Goal: Task Accomplishment & Management: Complete application form

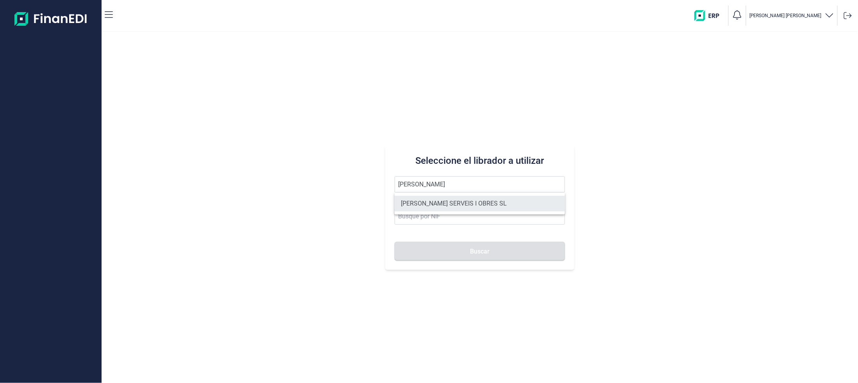
click at [424, 205] on li "[PERSON_NAME] SERVEIS I OBRES SL" at bounding box center [479, 204] width 170 height 16
type input "[PERSON_NAME] SERVEIS I OBRES SL"
type input "B61420352"
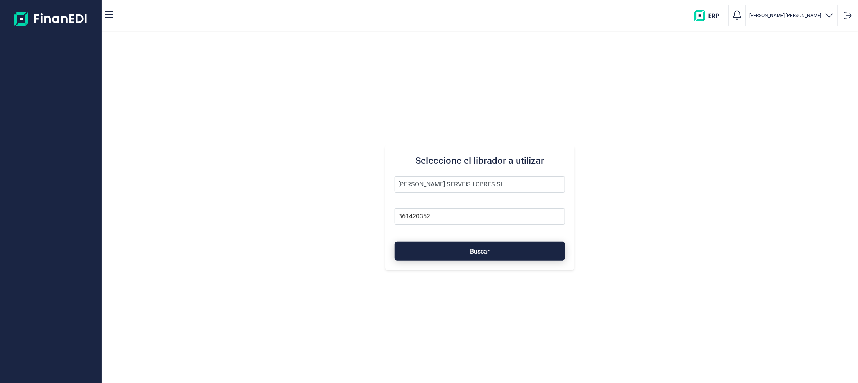
click at [462, 252] on button "Buscar" at bounding box center [479, 251] width 170 height 19
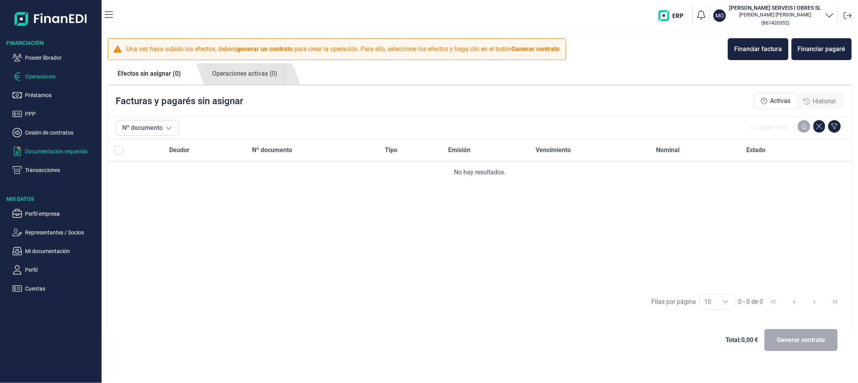
click at [41, 152] on p "Documentación requerida" at bounding box center [61, 151] width 73 height 9
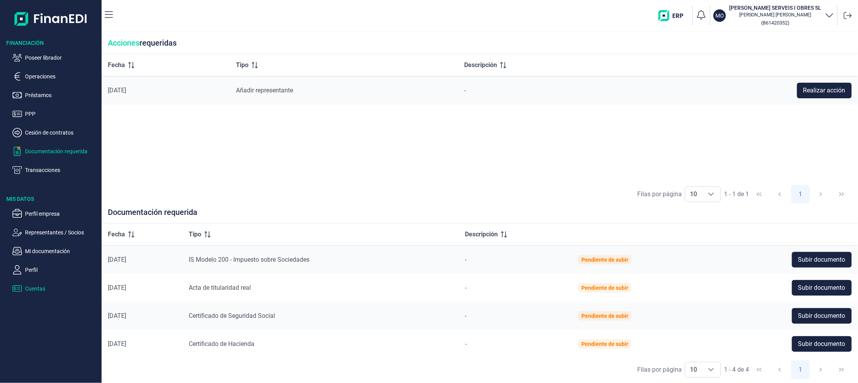
click at [26, 287] on p "Cuentas" at bounding box center [61, 288] width 73 height 9
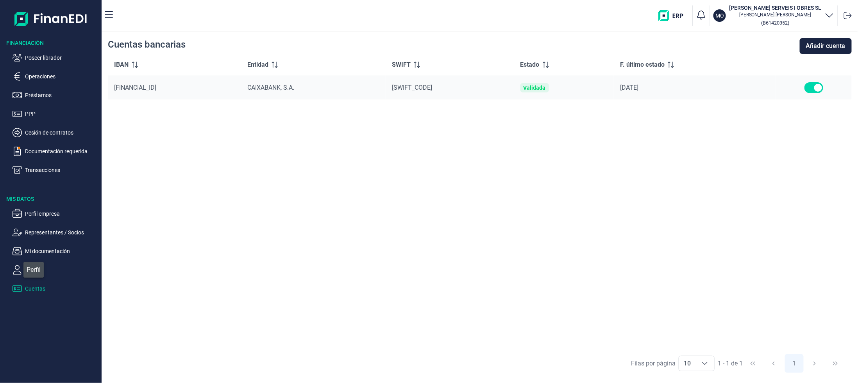
click at [19, 268] on icon "button" at bounding box center [16, 270] width 9 height 9
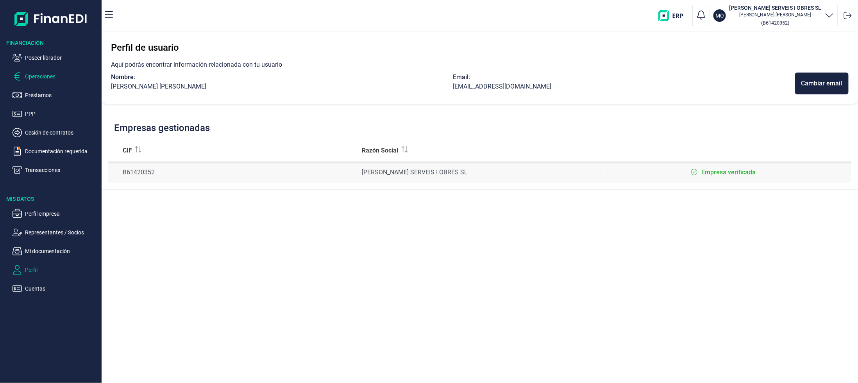
click at [45, 78] on p "Operaciones" at bounding box center [61, 76] width 73 height 9
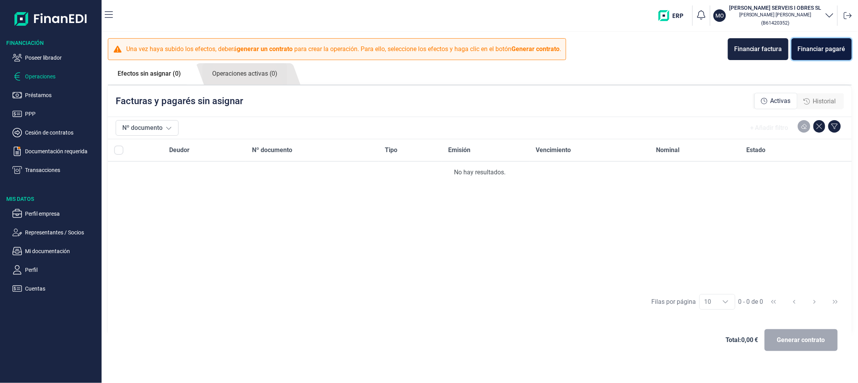
click at [814, 46] on div "Financiar pagaré" at bounding box center [821, 49] width 48 height 9
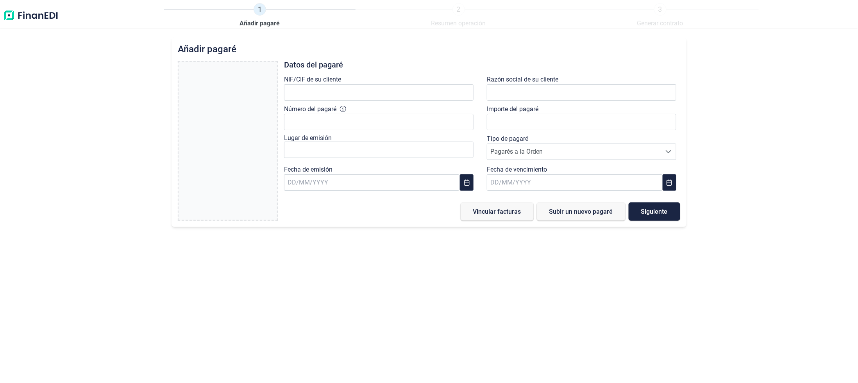
type input "0,00 €"
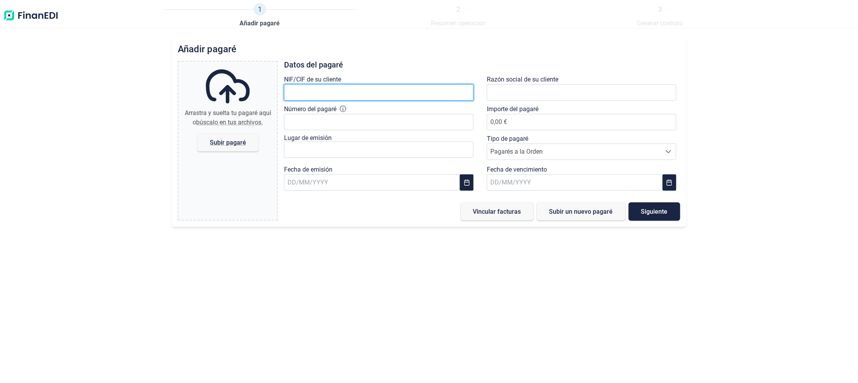
click at [346, 87] on input "text" at bounding box center [378, 92] width 189 height 16
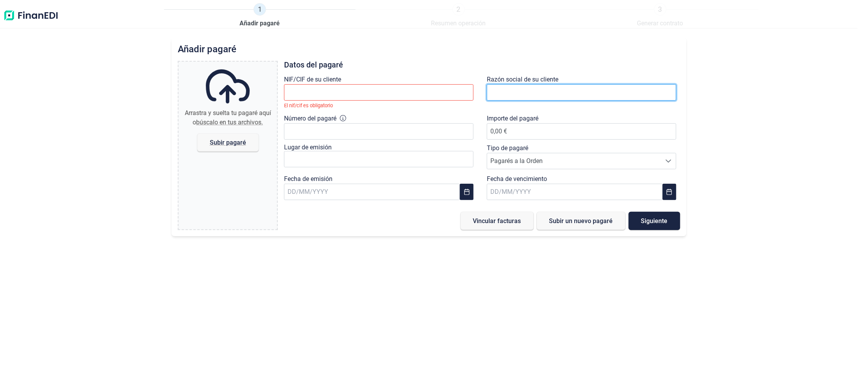
click at [512, 85] on input "text" at bounding box center [581, 92] width 189 height 16
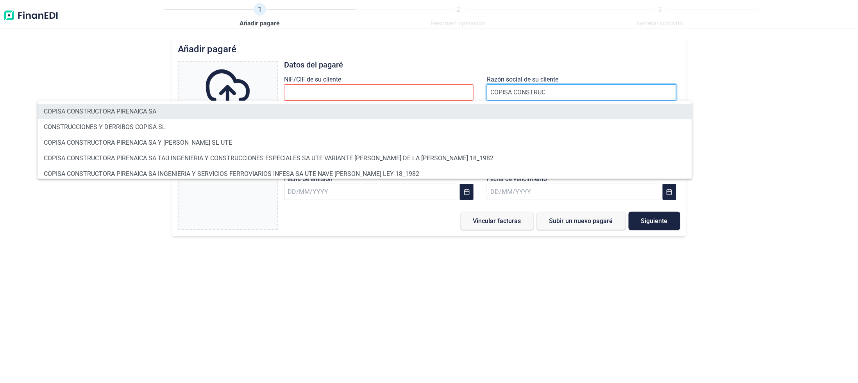
type input "COPISA CONSTRUC"
click at [107, 108] on li "COPISA CONSTRUCTORA PIRENAICA SA" at bounding box center [364, 112] width 654 height 16
type input "A08436107"
type input "COPISA CONSTRUCTORA PIRENAICA SA"
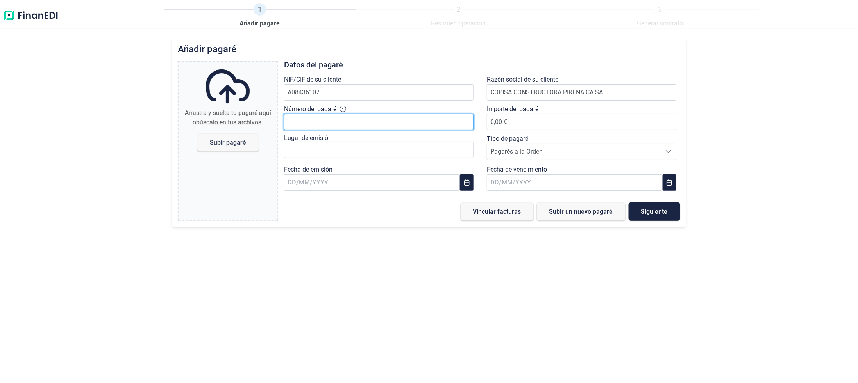
click at [316, 120] on input "Número del pagaré" at bounding box center [378, 122] width 189 height 16
click at [317, 123] on input "1307549" at bounding box center [378, 122] width 189 height 16
type input "13075495"
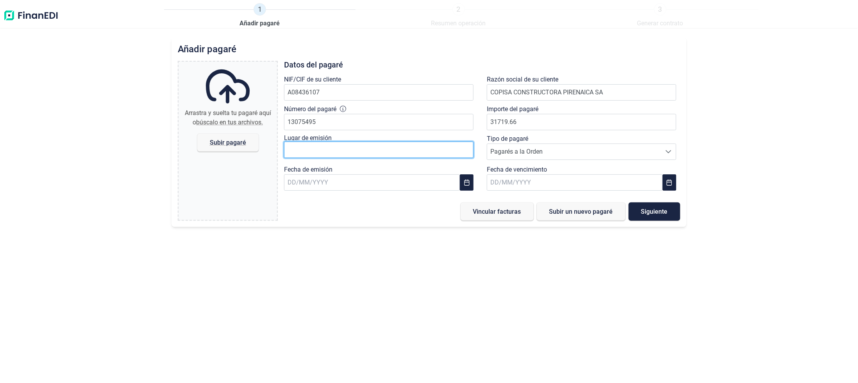
type input "31.719,66 €"
click at [333, 143] on input "text" at bounding box center [378, 150] width 189 height 16
type input "[GEOGRAPHIC_DATA]"
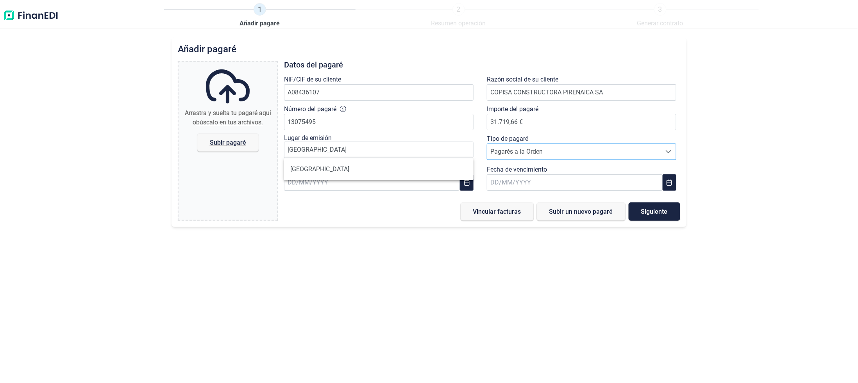
click at [527, 147] on span "Pagarés a la Orden" at bounding box center [574, 152] width 174 height 16
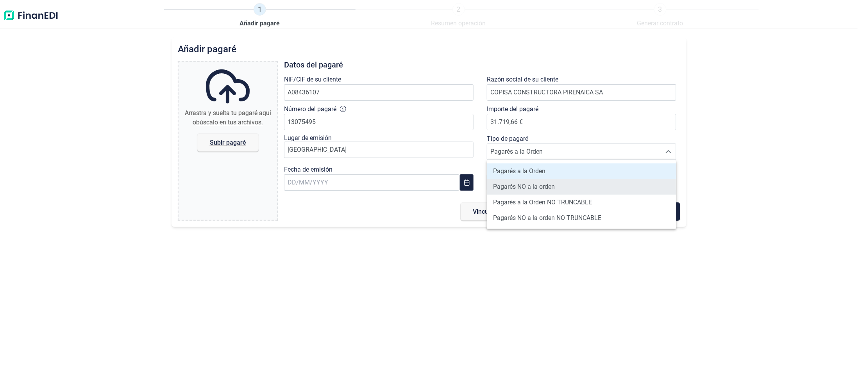
click at [528, 188] on span "Pagarés NO a la orden" at bounding box center [524, 186] width 62 height 9
type input "Pagarés NO a la orden"
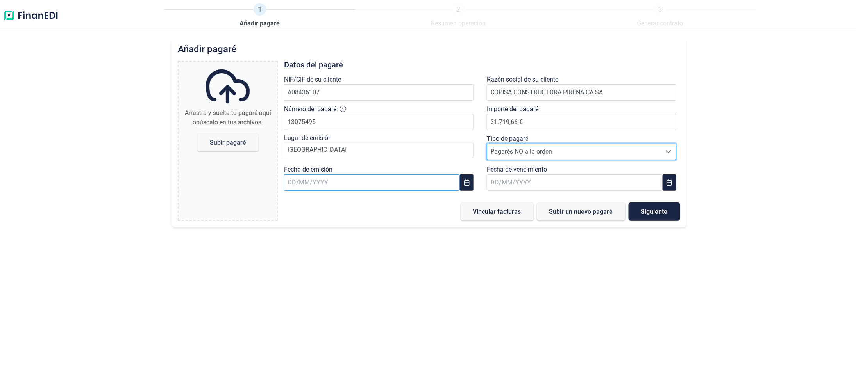
click at [395, 187] on input "text" at bounding box center [372, 183] width 176 height 16
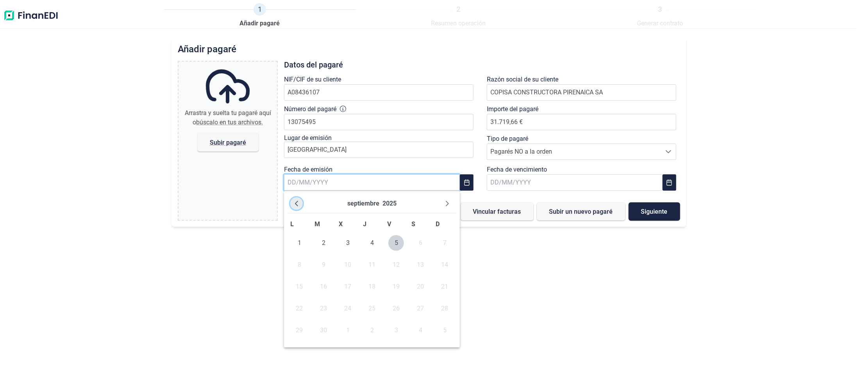
click at [297, 201] on icon "Previous Month" at bounding box center [296, 204] width 6 height 6
click at [397, 332] on span "30" at bounding box center [396, 331] width 16 height 16
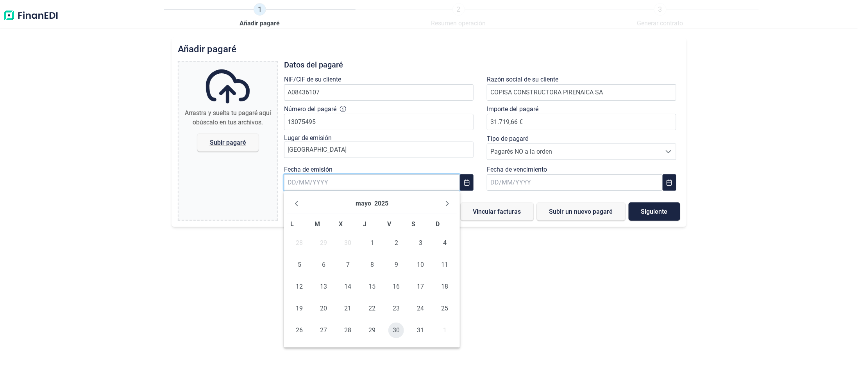
type input "[DATE]"
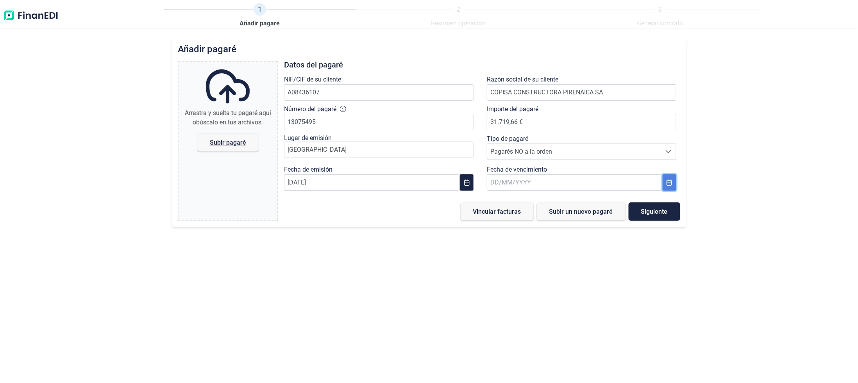
click at [668, 183] on icon "Choose Date" at bounding box center [669, 183] width 6 height 6
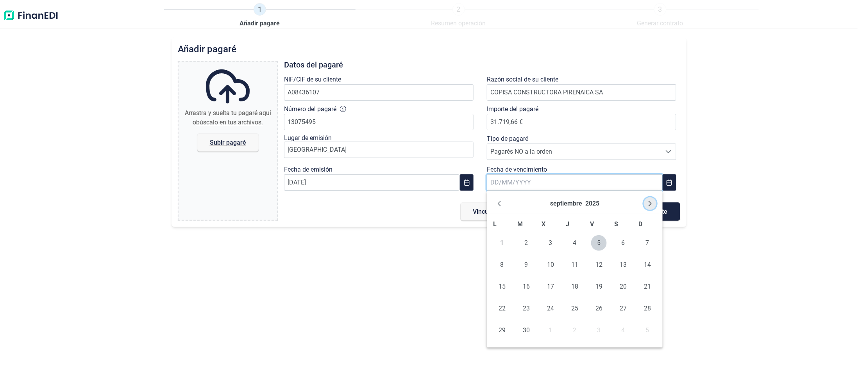
click at [652, 203] on icon "Next Month" at bounding box center [650, 204] width 6 height 6
click at [596, 335] on span "31" at bounding box center [599, 331] width 16 height 16
type input "[DATE]"
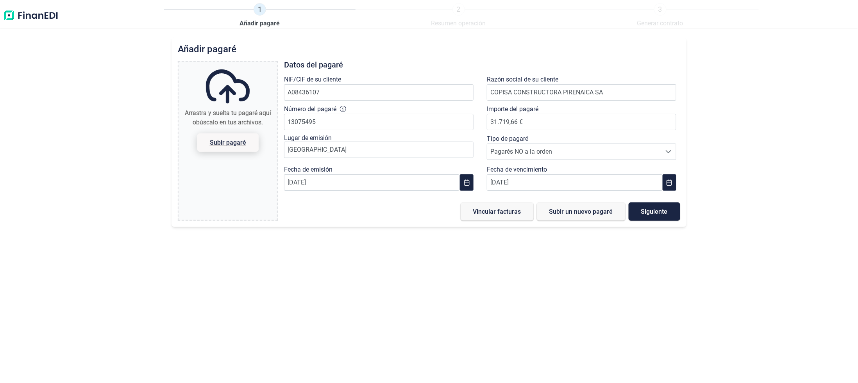
click at [216, 143] on span "Subir pagaré" at bounding box center [228, 143] width 36 height 6
click at [216, 64] on input "Arrastra y suelta tu pagaré aquí o búscalo en tus archivos. Subir pagaré" at bounding box center [227, 63] width 98 height 2
type input "C:\fakepath\DOC040925-04092025103002.pdf"
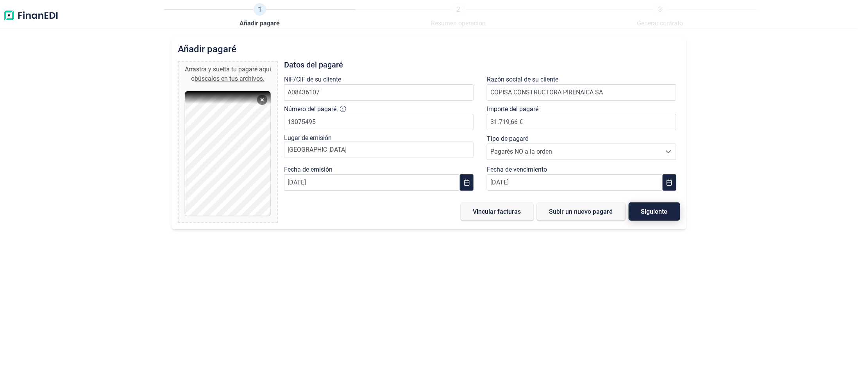
click at [663, 211] on span "Siguiente" at bounding box center [654, 212] width 27 height 6
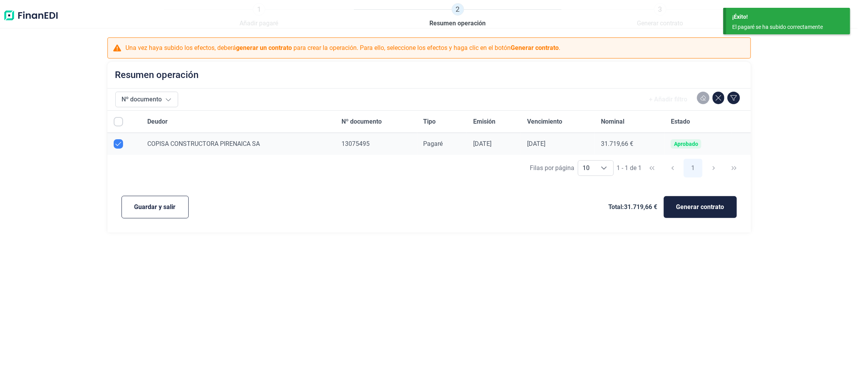
checkbox input "true"
click at [148, 212] on button "Guardar y salir" at bounding box center [154, 207] width 67 height 23
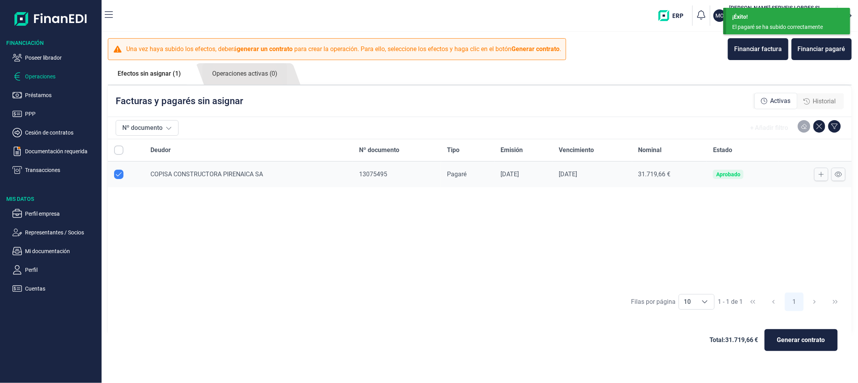
checkbox input "true"
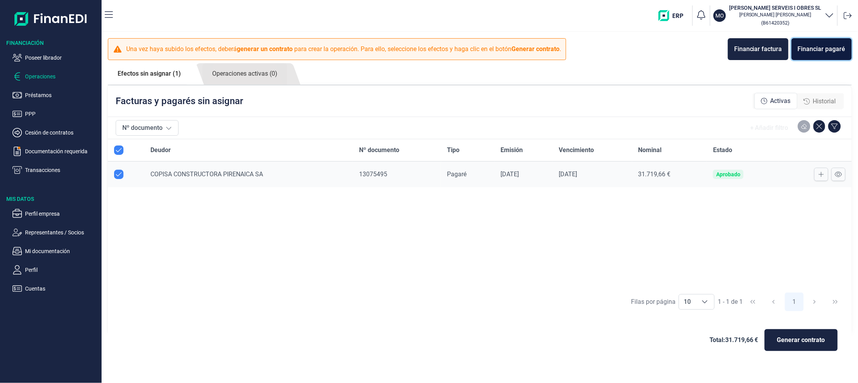
click at [829, 43] on button "Financiar pagaré" at bounding box center [821, 49] width 60 height 22
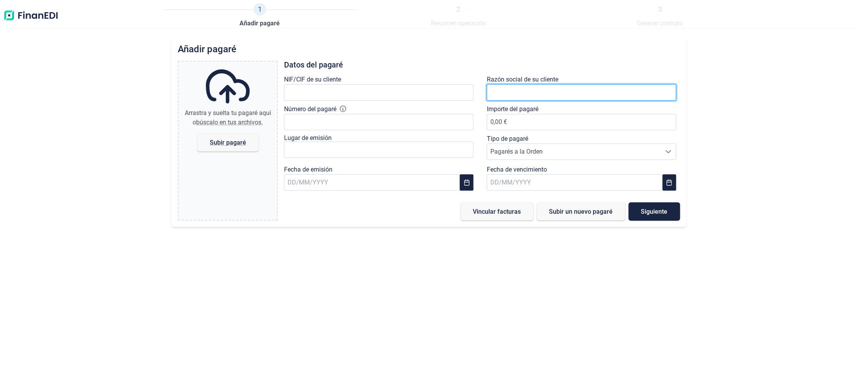
click at [552, 94] on input "text" at bounding box center [581, 92] width 189 height 16
click at [535, 87] on input "COPIS CONS" at bounding box center [581, 92] width 189 height 16
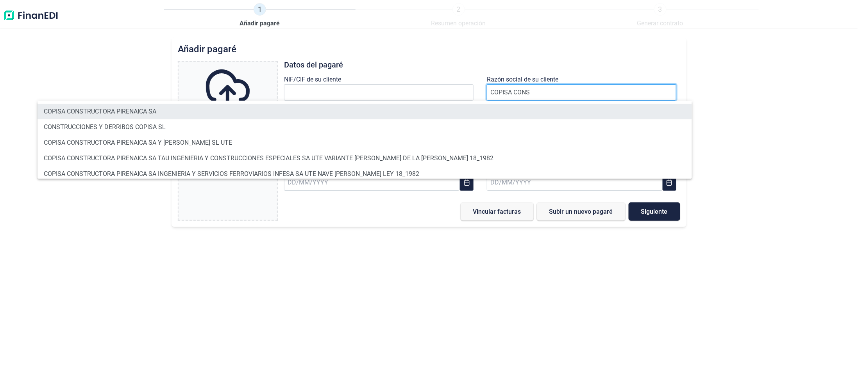
type input "COPISA CONS"
click at [106, 109] on li "COPISA CONSTRUCTORA PIRENAICA SA" at bounding box center [364, 112] width 654 height 16
type input "A08436107"
type input "COPISA CONSTRUCTORA PIRENAICA SA"
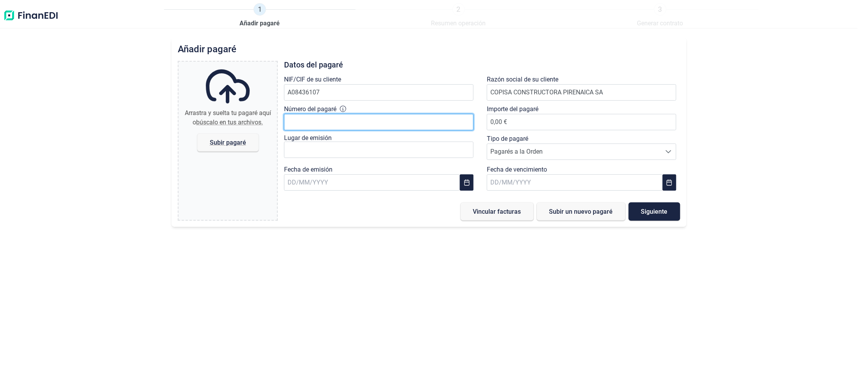
click at [370, 116] on input "Número del pagaré" at bounding box center [378, 122] width 189 height 16
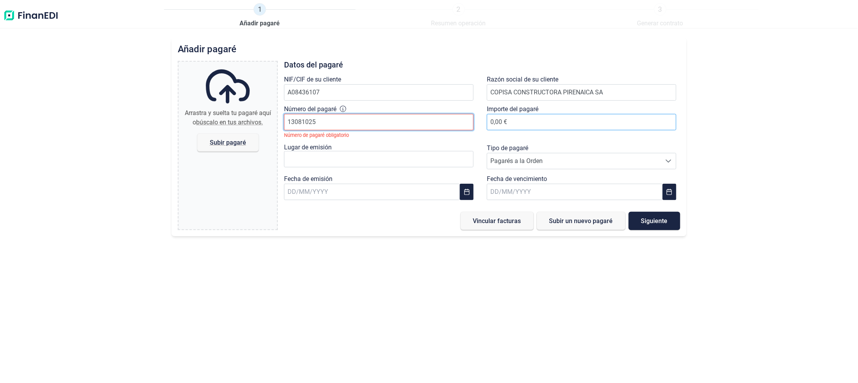
type input "13081025"
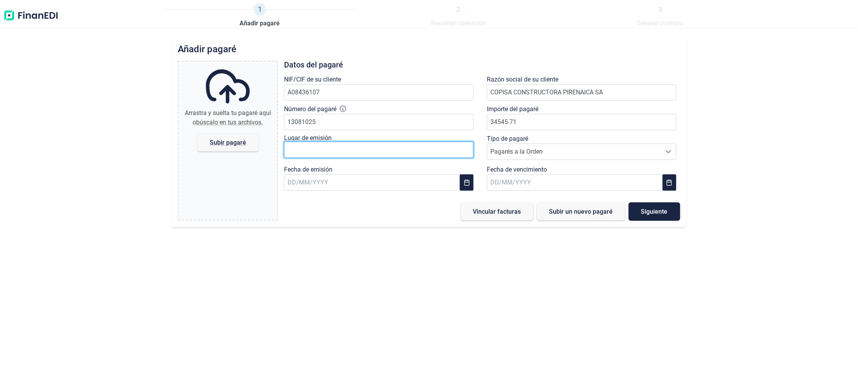
type input "34.545,71 €"
click at [309, 152] on input "text" at bounding box center [378, 150] width 189 height 16
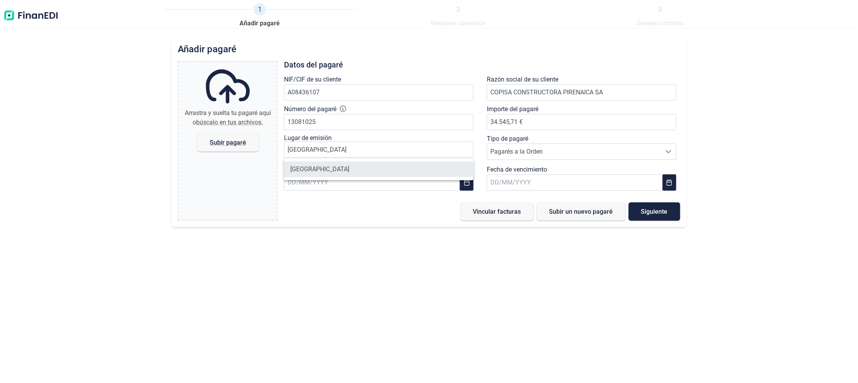
click at [299, 173] on li "[GEOGRAPHIC_DATA]" at bounding box center [378, 170] width 189 height 16
type input "[GEOGRAPHIC_DATA]"
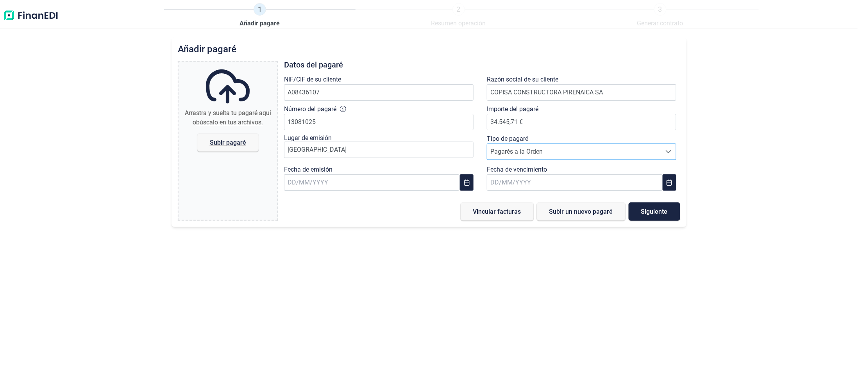
click at [524, 155] on span "Pagarés a la Orden" at bounding box center [574, 152] width 174 height 16
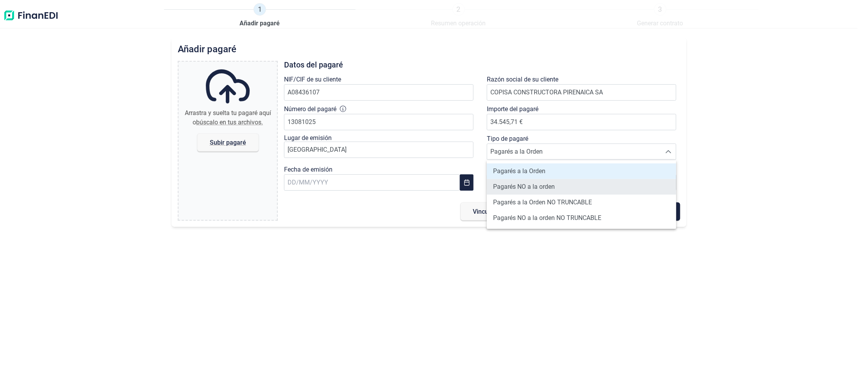
click at [522, 183] on span "Pagarés NO a la orden" at bounding box center [524, 186] width 62 height 9
type input "Pagarés NO a la orden"
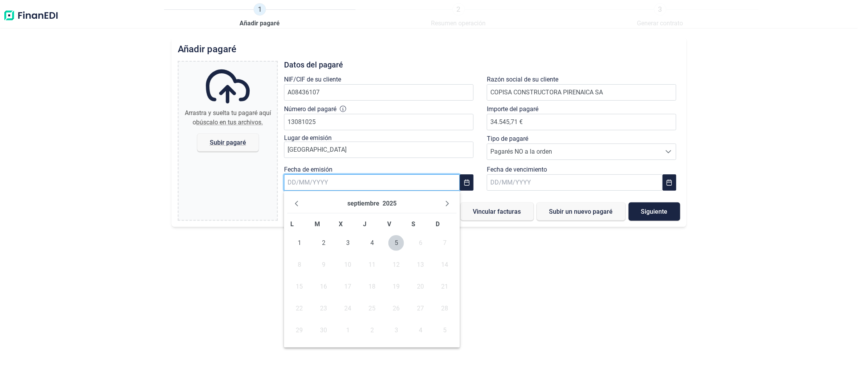
click at [366, 188] on input "text" at bounding box center [372, 183] width 176 height 16
click at [298, 205] on icon "Previous Month" at bounding box center [296, 204] width 6 height 6
click at [372, 264] on span "10" at bounding box center [372, 265] width 16 height 16
type input "[DATE]"
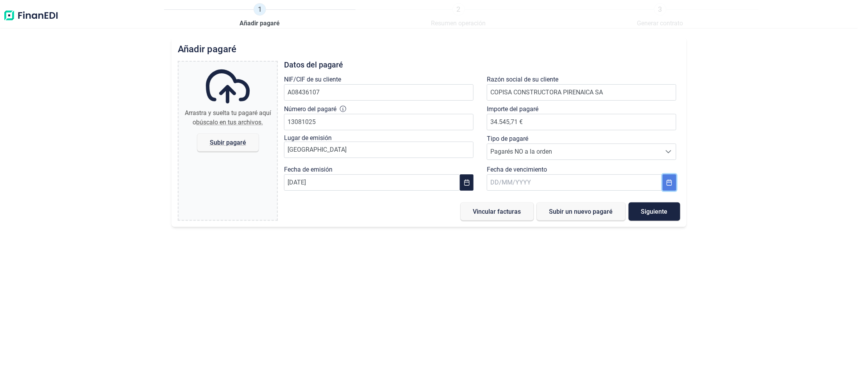
click at [666, 184] on icon "Choose Date" at bounding box center [669, 183] width 6 height 6
drag, startPoint x: 409, startPoint y: 285, endPoint x: 535, endPoint y: 256, distance: 129.0
click at [414, 281] on div "Añadir pagaré Arrastra y suelta tu pagaré aquí o búscalo en tus archivos. Subir…" at bounding box center [429, 210] width 858 height 346
click at [667, 180] on icon "Choose Date" at bounding box center [669, 183] width 6 height 6
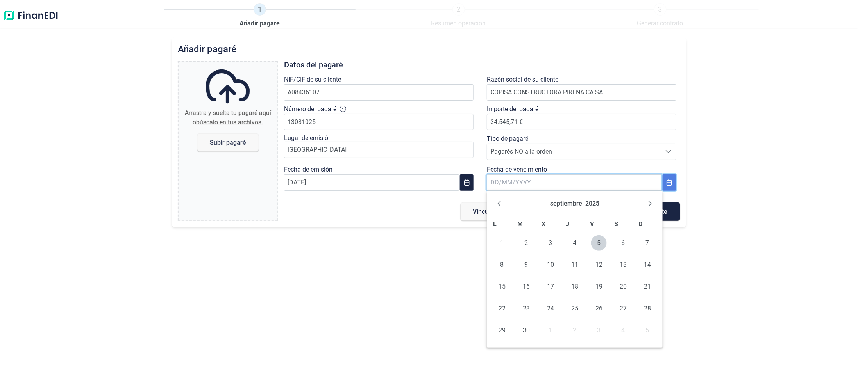
click at [667, 180] on icon "Choose Date" at bounding box center [669, 183] width 6 height 6
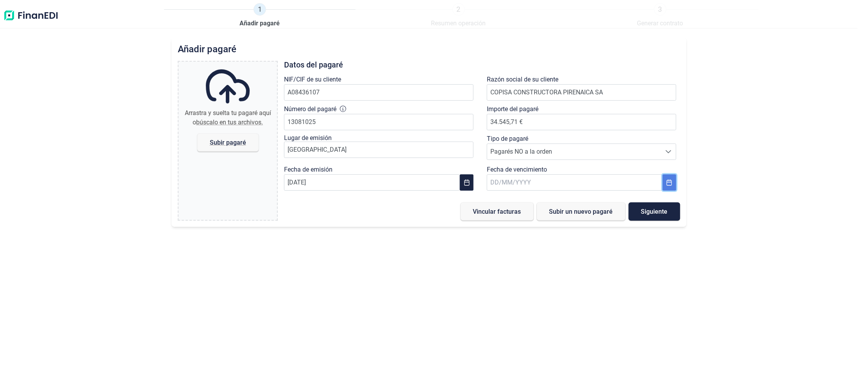
click at [668, 185] on icon "Choose Date" at bounding box center [669, 183] width 6 height 6
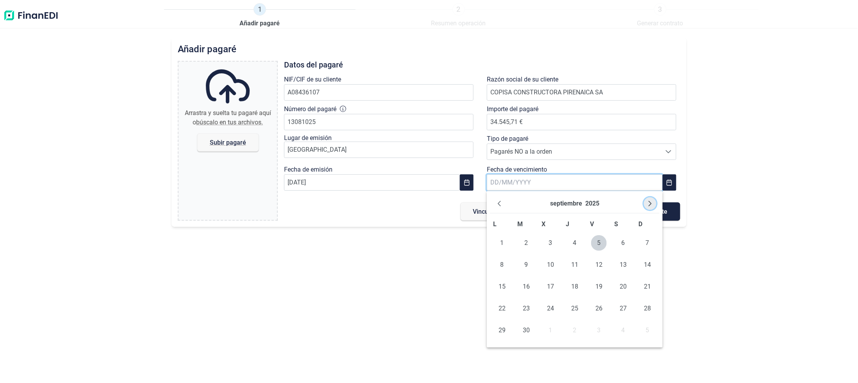
click at [651, 201] on icon "Next Month" at bounding box center [650, 204] width 6 height 6
click at [647, 330] on span "30" at bounding box center [647, 331] width 16 height 16
type input "[DATE]"
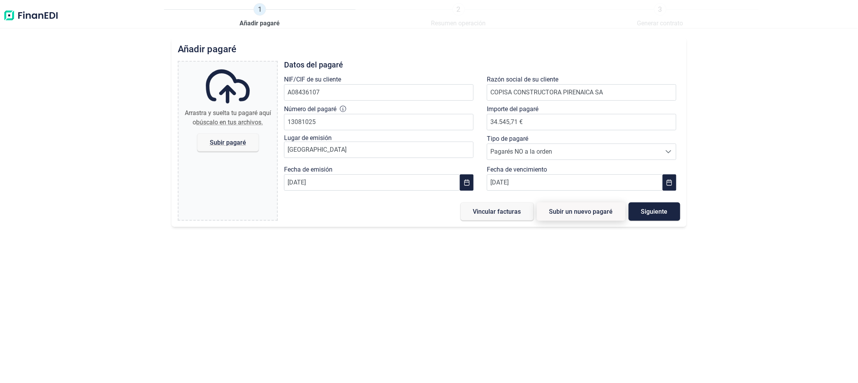
click at [583, 218] on button "Subir un nuevo pagaré" at bounding box center [581, 212] width 89 height 18
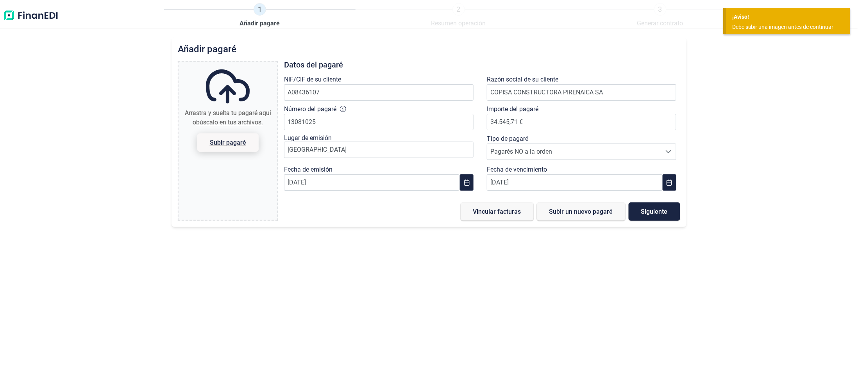
click at [227, 140] on span "Subir pagaré" at bounding box center [228, 143] width 36 height 6
click at [227, 64] on input "Arrastra y suelta tu pagaré aquí o búscalo en tus archivos. Subir pagaré" at bounding box center [227, 63] width 98 height 2
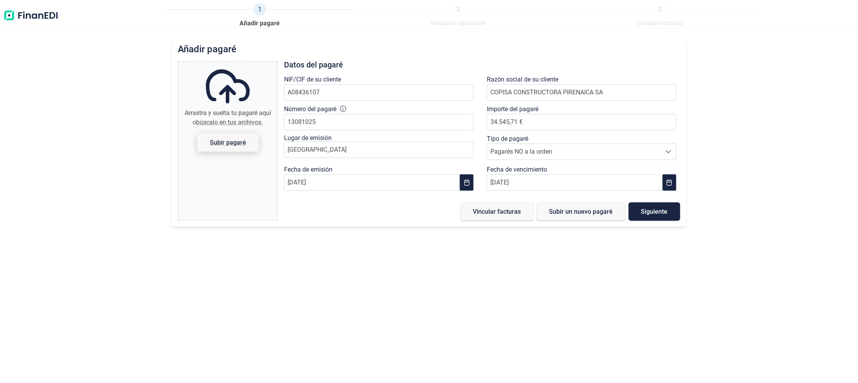
type input "C:\fakepath\DOC040925-04092025102950.pdf"
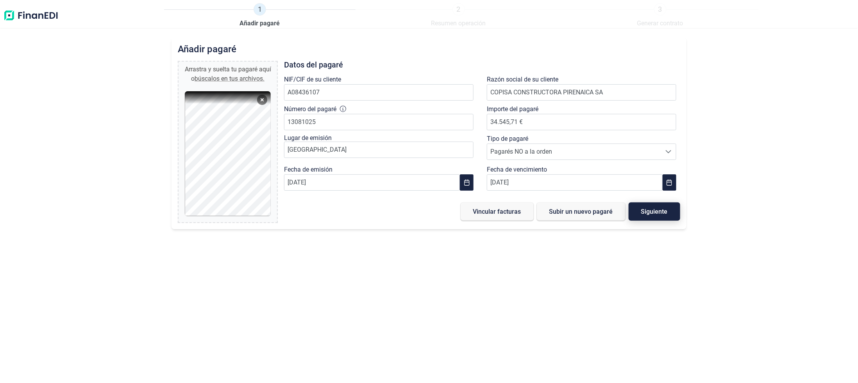
click at [639, 207] on button "Siguiente" at bounding box center [654, 212] width 52 height 18
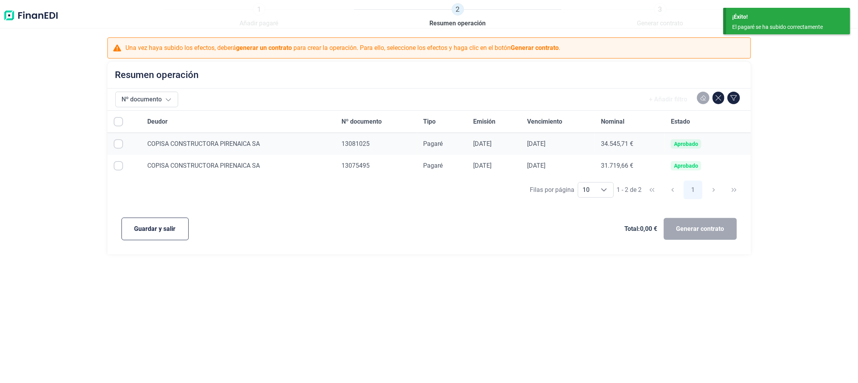
checkbox input "true"
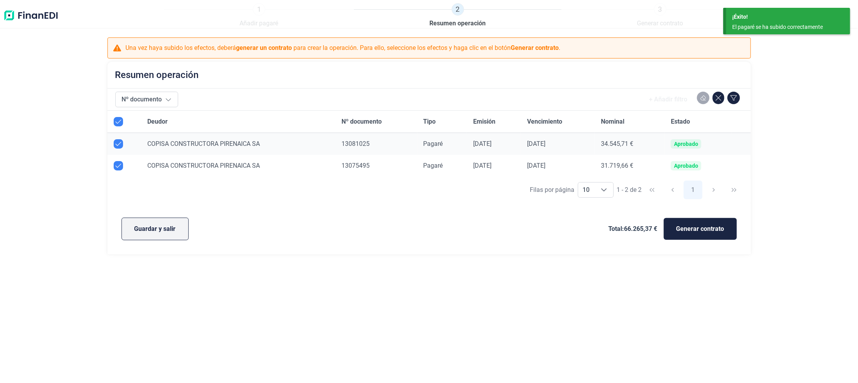
click at [156, 231] on span "Guardar y salir" at bounding box center [154, 229] width 41 height 9
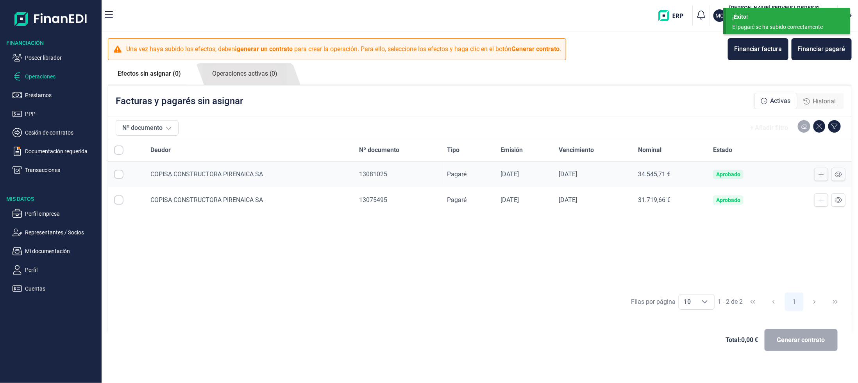
checkbox input "true"
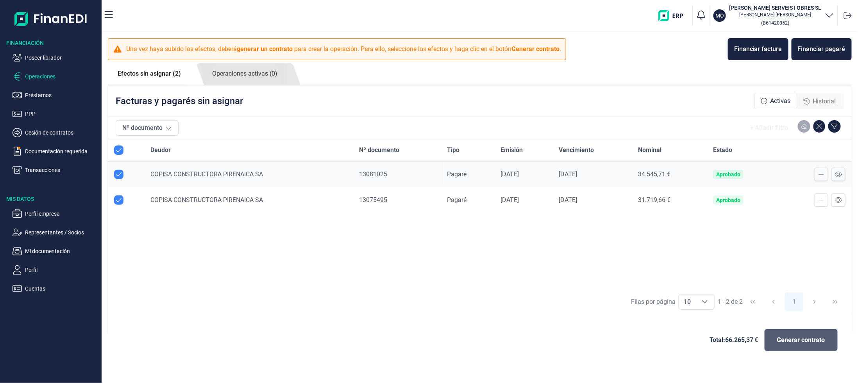
click at [785, 343] on span "Generar contrato" at bounding box center [801, 340] width 48 height 9
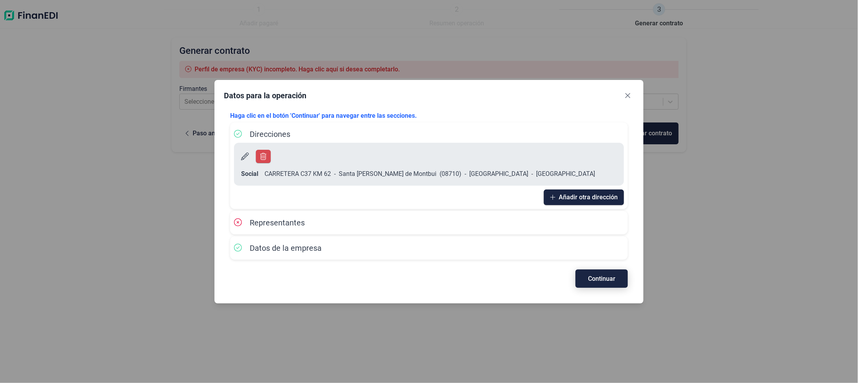
click at [608, 276] on span "Continuar" at bounding box center [601, 279] width 27 height 6
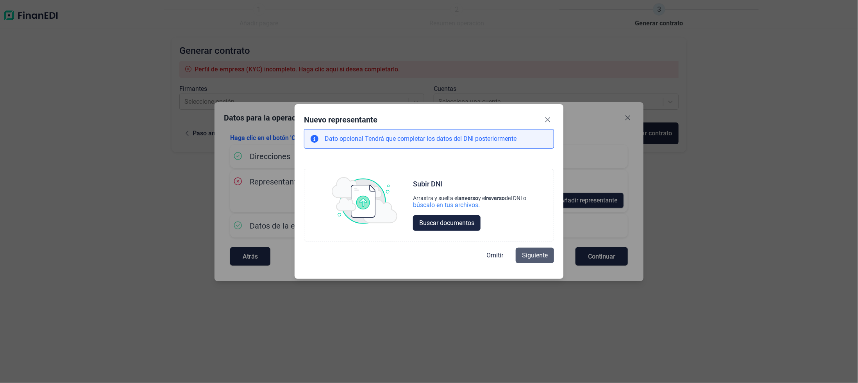
click at [524, 254] on span "Siguiente" at bounding box center [535, 255] width 26 height 9
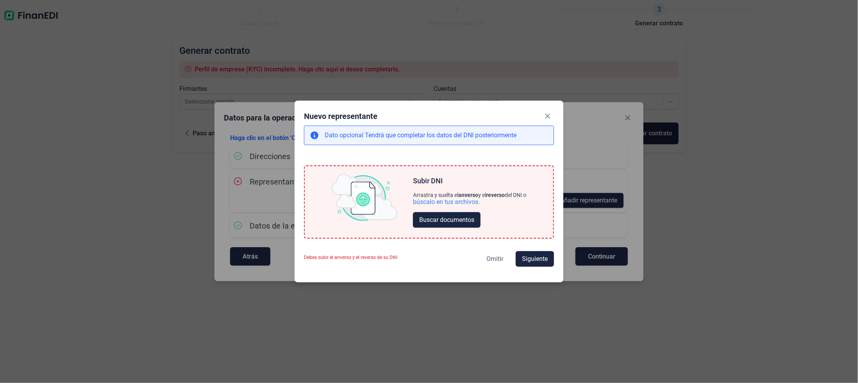
click at [494, 256] on span "Omitir" at bounding box center [494, 259] width 17 height 9
select select "ES"
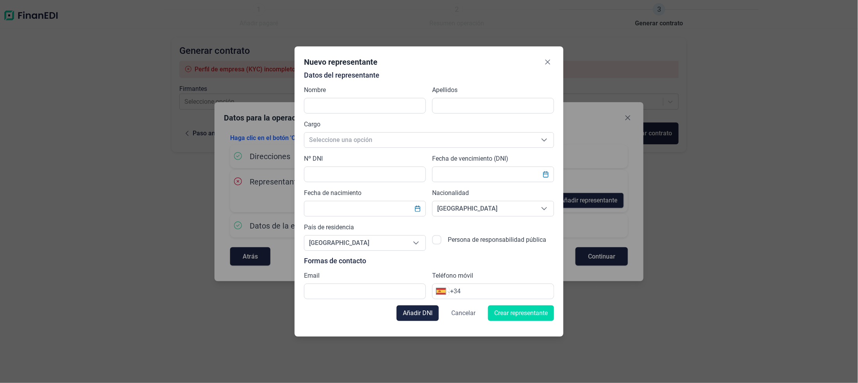
click at [460, 312] on span "Cancelar" at bounding box center [463, 313] width 24 height 9
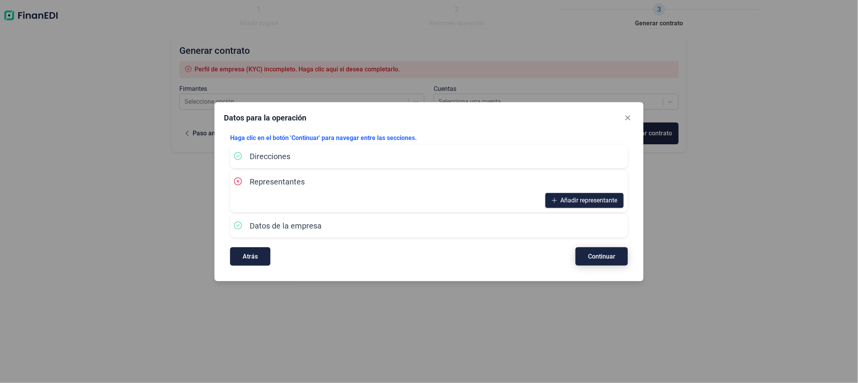
click at [597, 251] on button "Continuar" at bounding box center [601, 257] width 52 height 18
click at [630, 123] on button "Close" at bounding box center [627, 118] width 12 height 12
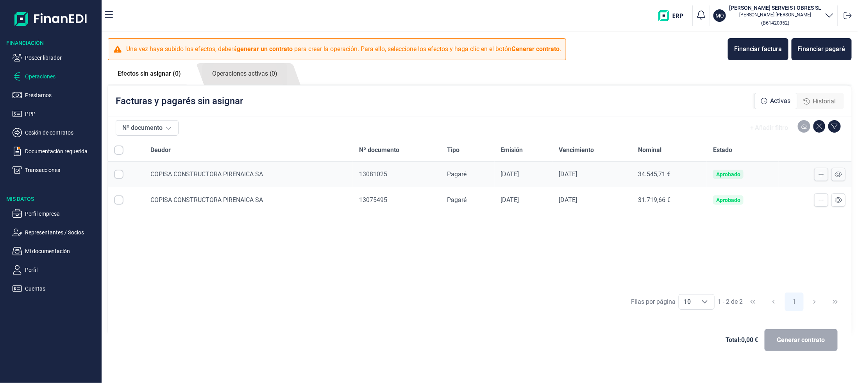
checkbox input "true"
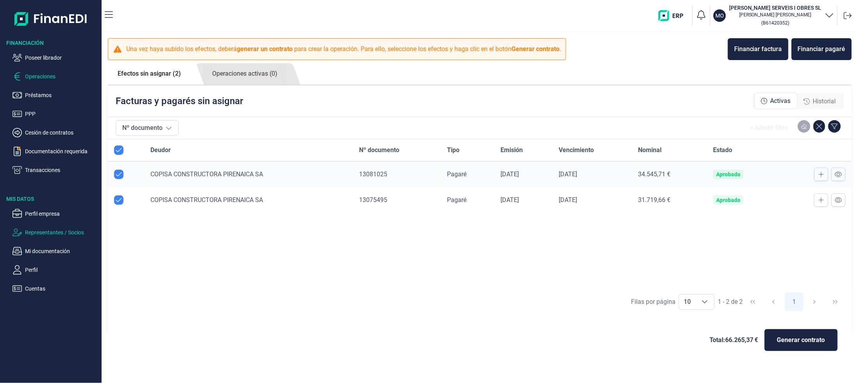
click at [42, 233] on p "Representantes / Socios" at bounding box center [61, 232] width 73 height 9
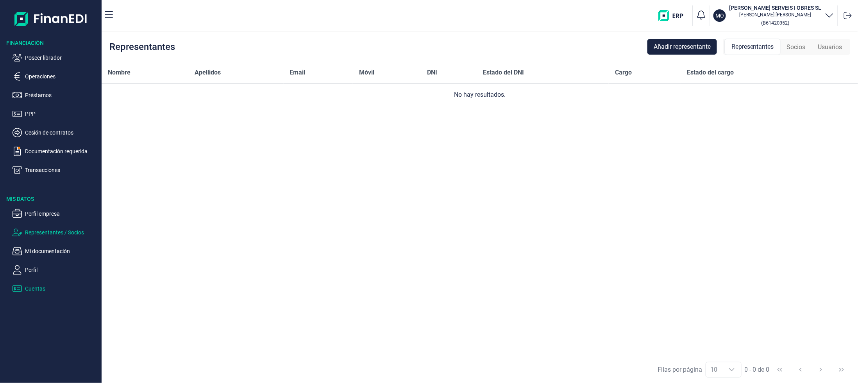
click at [34, 291] on p "Cuentas" at bounding box center [61, 288] width 73 height 9
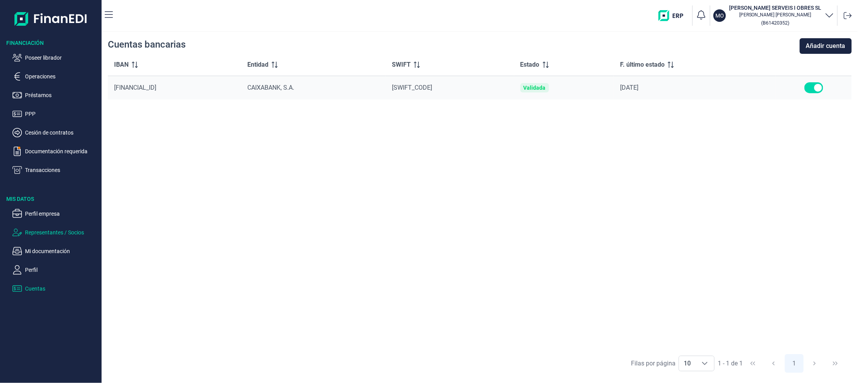
click at [30, 232] on p "Representantes / Socios" at bounding box center [61, 232] width 73 height 9
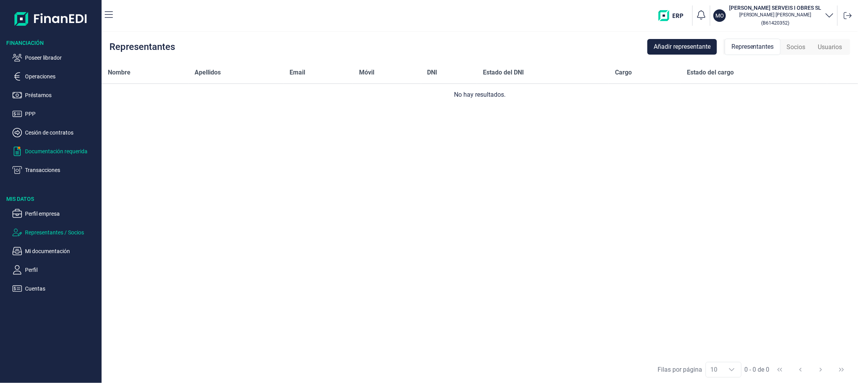
click at [53, 149] on p "Documentación requerida" at bounding box center [61, 151] width 73 height 9
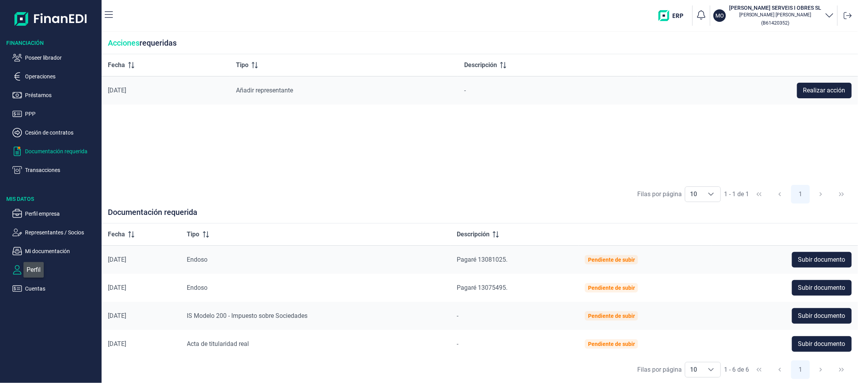
click at [18, 269] on icon "button" at bounding box center [16, 270] width 9 height 9
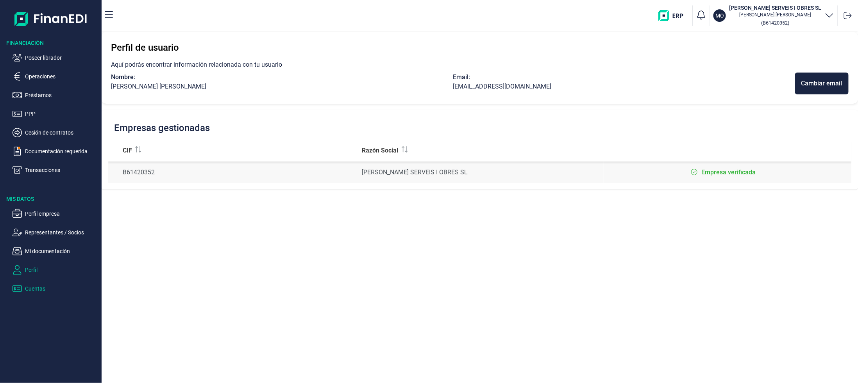
click at [36, 291] on p "Cuentas" at bounding box center [61, 288] width 73 height 9
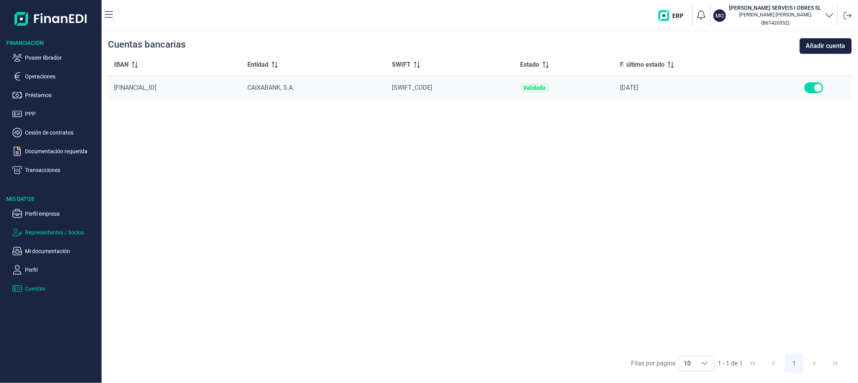
click at [40, 236] on p "Representantes / Socios" at bounding box center [61, 232] width 73 height 9
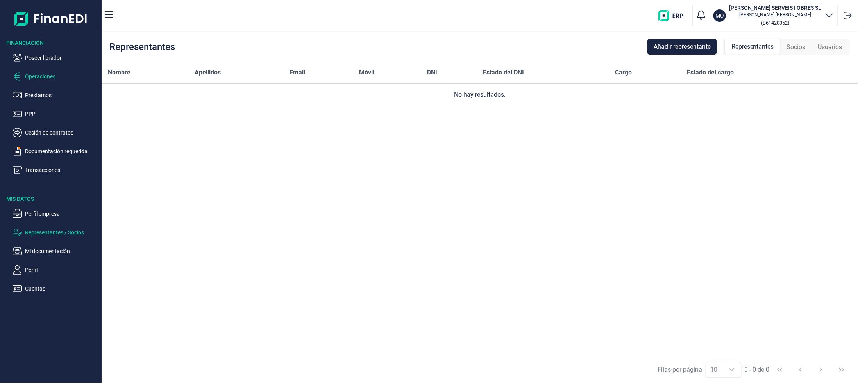
click at [36, 80] on p "Operaciones" at bounding box center [61, 76] width 73 height 9
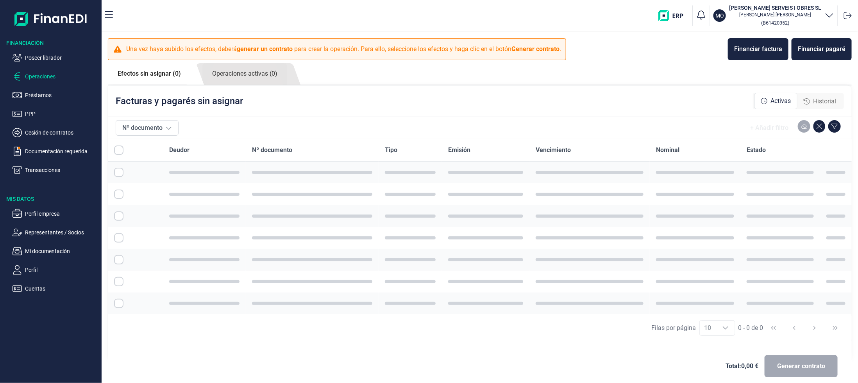
checkbox input "true"
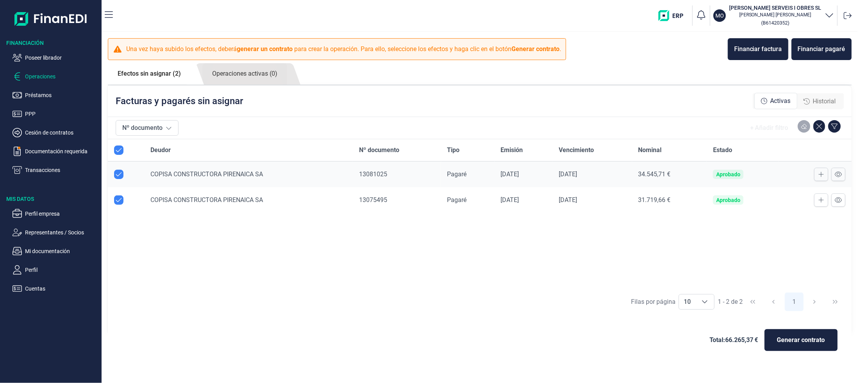
checkbox input "true"
click at [817, 99] on span "Historial" at bounding box center [824, 101] width 23 height 9
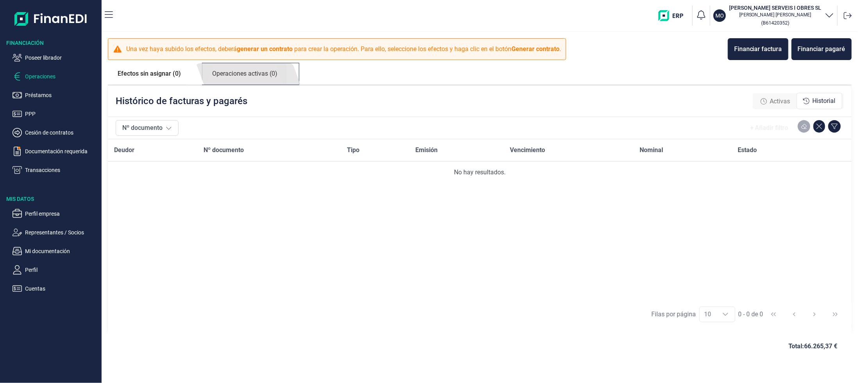
click at [239, 76] on link "Operaciones activas (0)" at bounding box center [244, 73] width 85 height 21
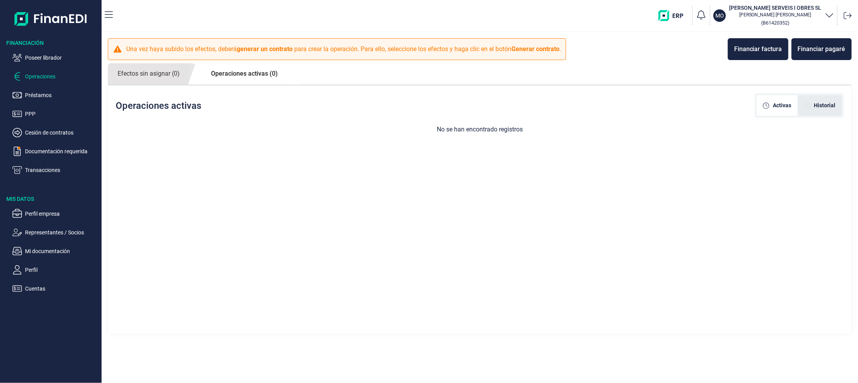
click at [828, 101] on div "Historial" at bounding box center [819, 105] width 44 height 21
click at [780, 102] on span "Activas" at bounding box center [782, 106] width 18 height 8
click at [833, 111] on div "Historial" at bounding box center [819, 105] width 44 height 21
click at [29, 173] on p "Transacciones" at bounding box center [61, 170] width 73 height 9
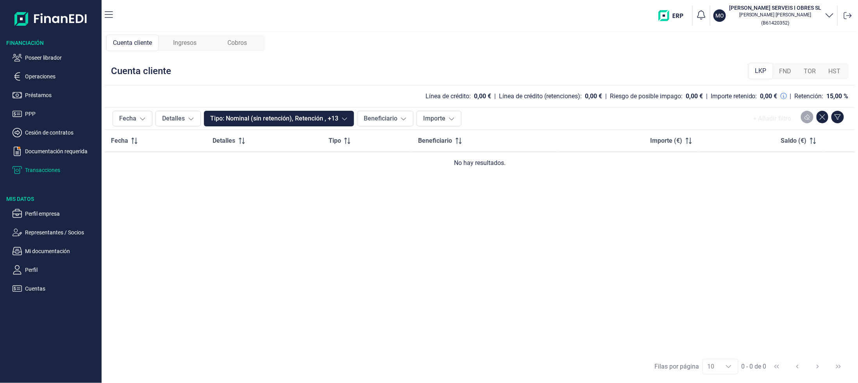
click at [187, 44] on span "Ingresos" at bounding box center [184, 42] width 23 height 9
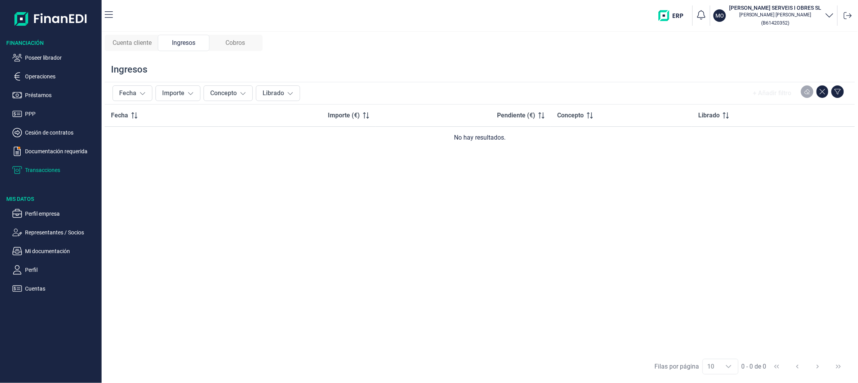
click at [228, 43] on span "Cobros" at bounding box center [235, 42] width 20 height 9
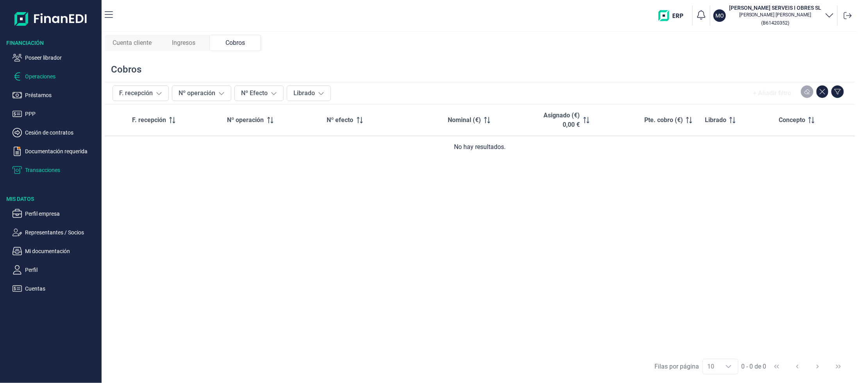
click at [53, 77] on p "Operaciones" at bounding box center [61, 76] width 73 height 9
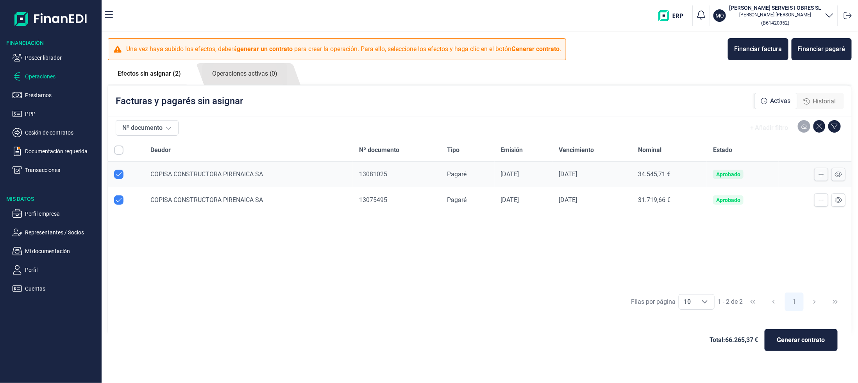
checkbox input "true"
click at [784, 338] on span "Generar contrato" at bounding box center [801, 340] width 48 height 9
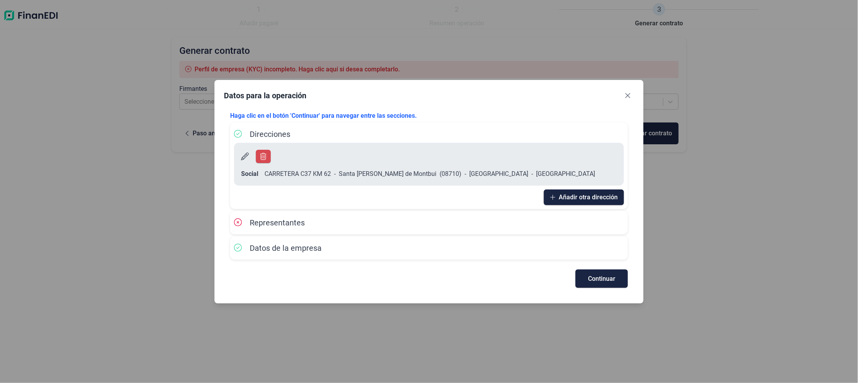
click at [238, 219] on icon at bounding box center [238, 223] width 8 height 8
click at [261, 218] on span "Representantes" at bounding box center [277, 222] width 55 height 9
click at [613, 276] on span "Continuar" at bounding box center [601, 279] width 27 height 6
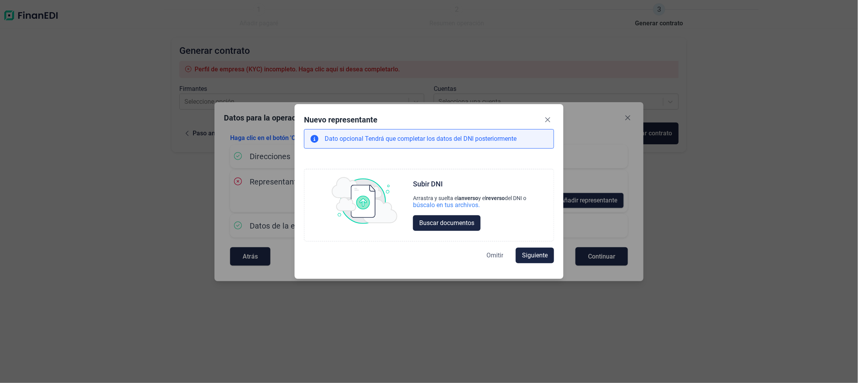
click at [489, 251] on button "Omitir" at bounding box center [494, 256] width 29 height 16
select select "ES"
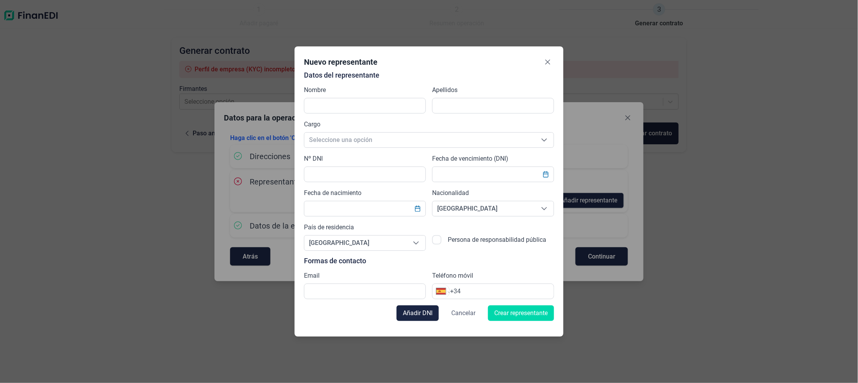
click at [469, 312] on span "Cancelar" at bounding box center [463, 313] width 24 height 9
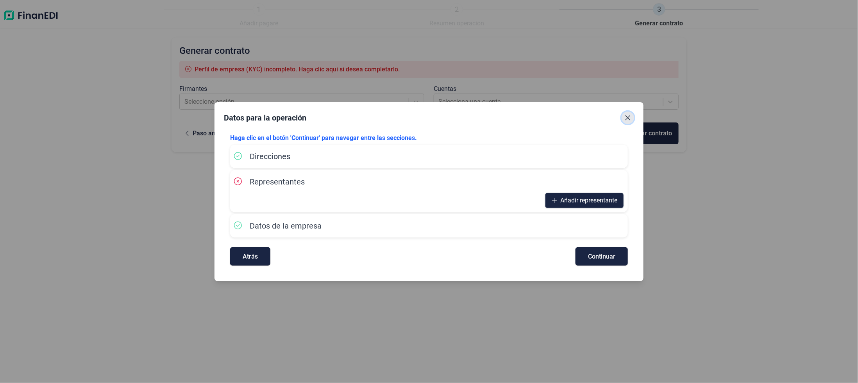
click at [629, 117] on button "Close" at bounding box center [627, 118] width 12 height 12
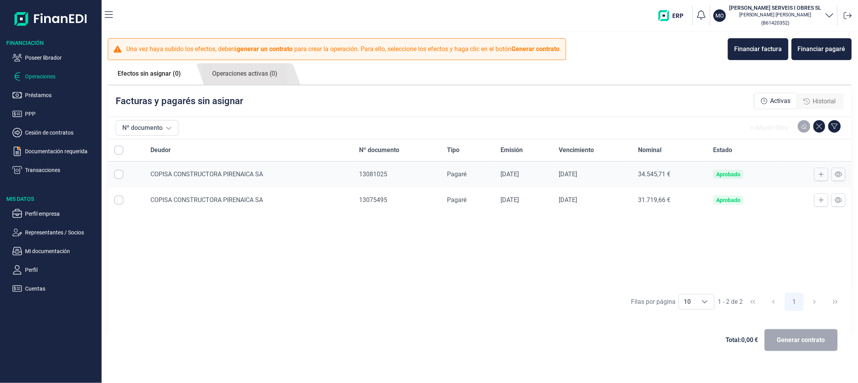
checkbox input "true"
click at [24, 268] on button "Perfil" at bounding box center [55, 270] width 86 height 9
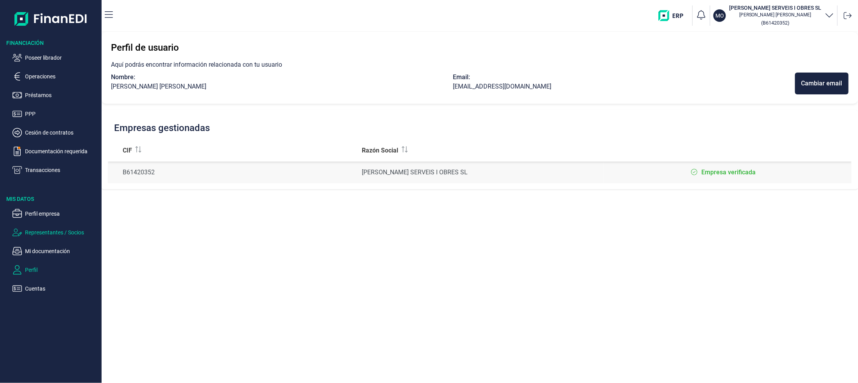
click at [38, 235] on p "Representantes / Socios" at bounding box center [61, 232] width 73 height 9
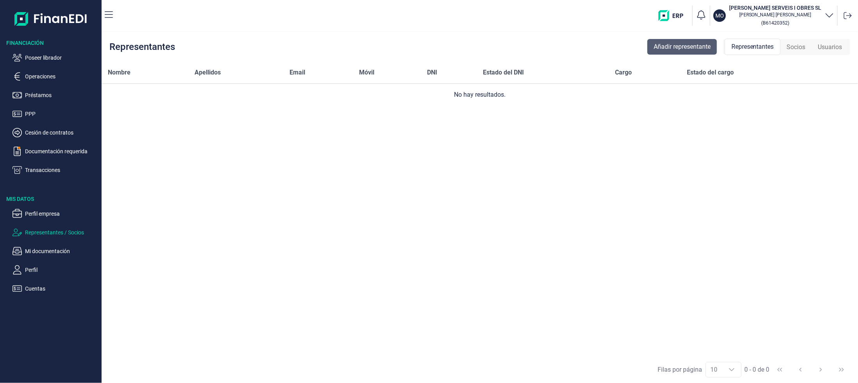
click at [665, 45] on span "Añadir representante" at bounding box center [681, 46] width 57 height 9
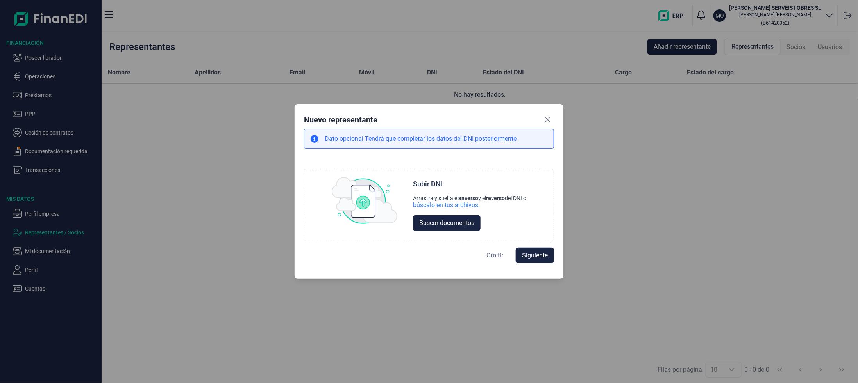
click at [489, 253] on span "Omitir" at bounding box center [494, 255] width 17 height 9
select select "ES"
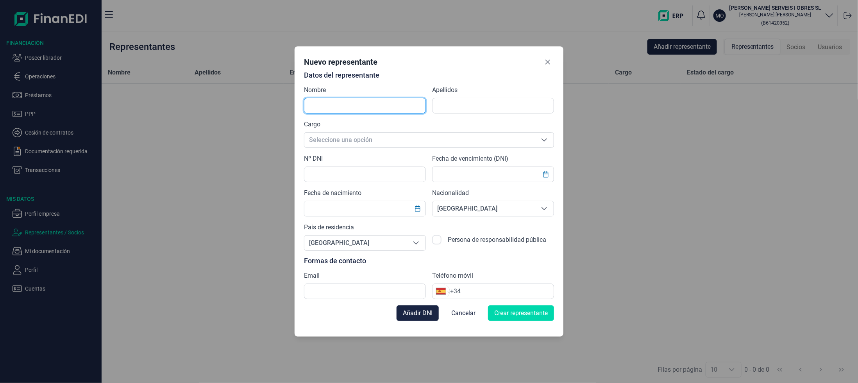
click at [398, 103] on input "text" at bounding box center [365, 106] width 122 height 16
